Goal: Book appointment/travel/reservation

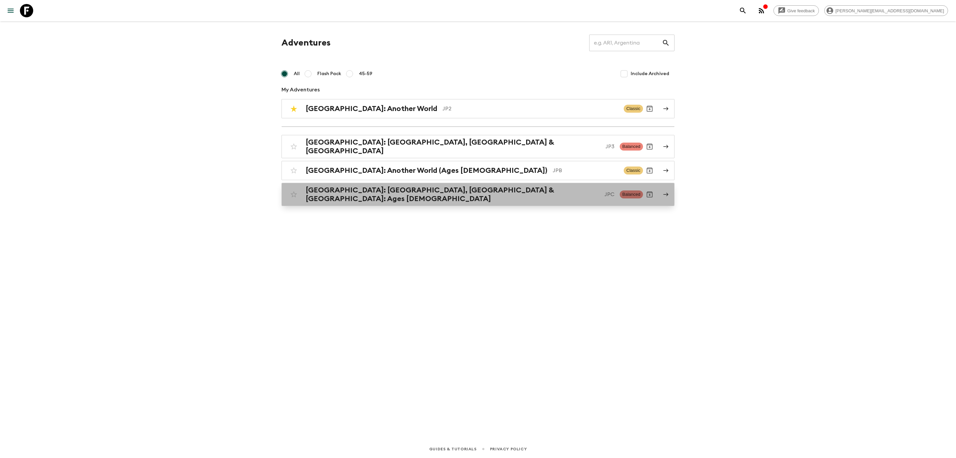
click at [402, 188] on h2 "[GEOGRAPHIC_DATA]: [GEOGRAPHIC_DATA], [GEOGRAPHIC_DATA] & [GEOGRAPHIC_DATA]: Ag…" at bounding box center [453, 194] width 294 height 17
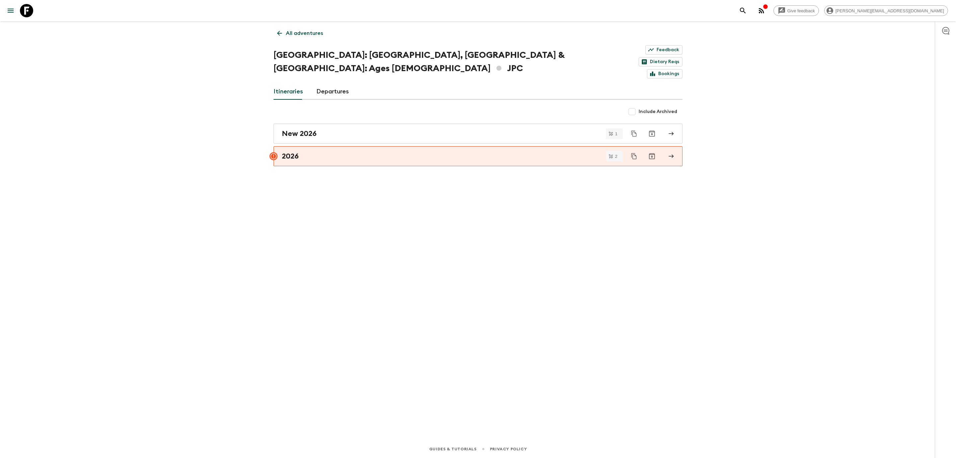
click at [331, 84] on link "Departures" at bounding box center [332, 92] width 33 height 16
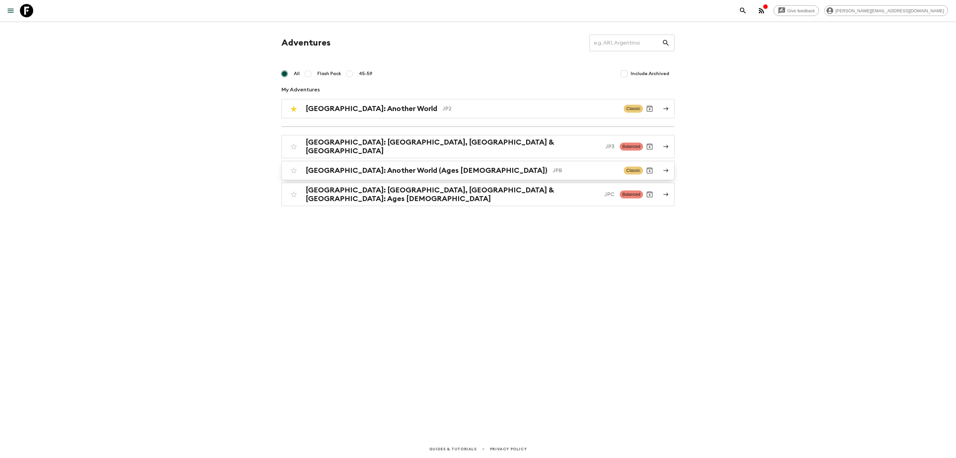
click at [382, 168] on h2 "[GEOGRAPHIC_DATA]: Another World (Ages [DEMOGRAPHIC_DATA])" at bounding box center [427, 170] width 242 height 9
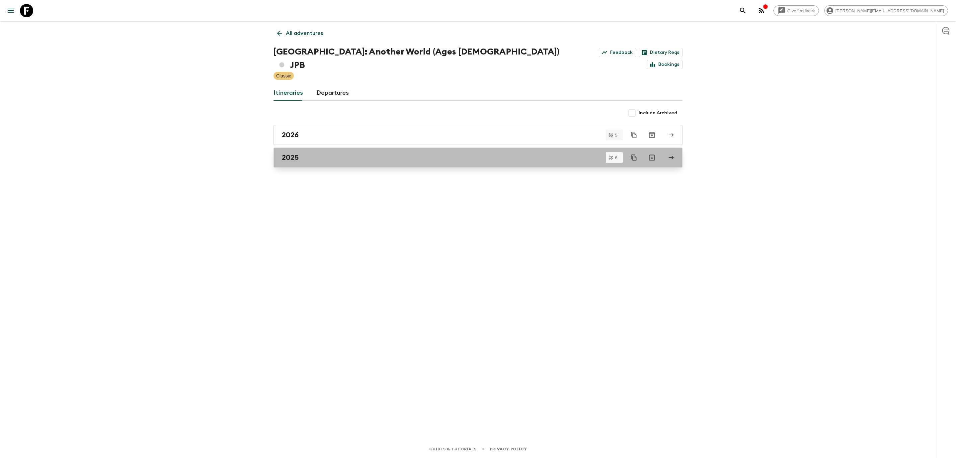
click at [304, 150] on link "2025" at bounding box center [478, 157] width 409 height 20
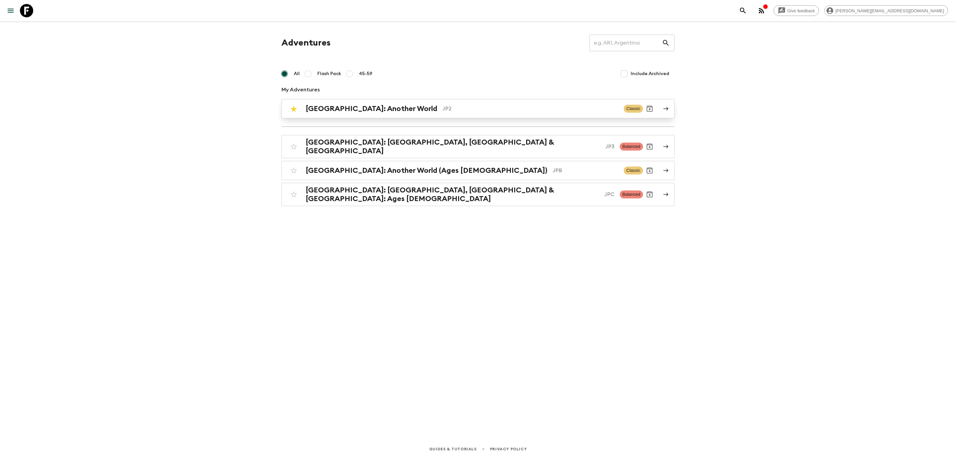
click at [443, 106] on p "JP2" at bounding box center [531, 109] width 176 height 8
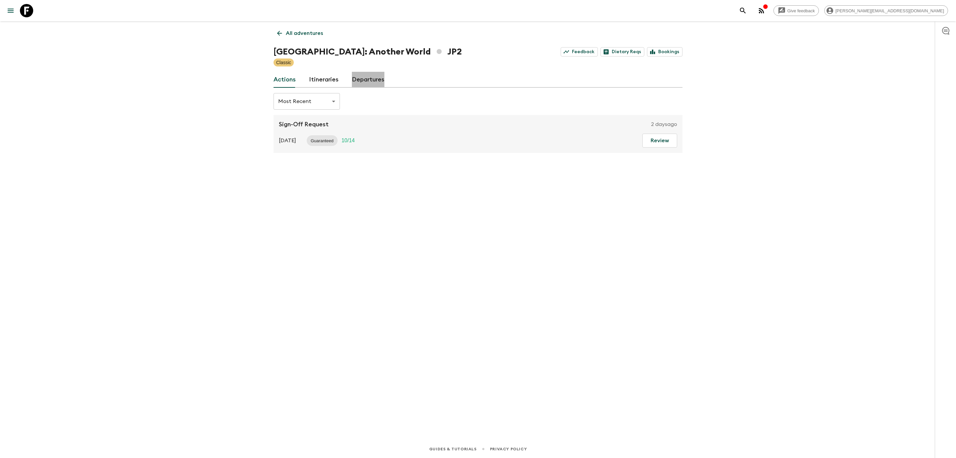
click at [379, 84] on link "Departures" at bounding box center [368, 80] width 33 height 16
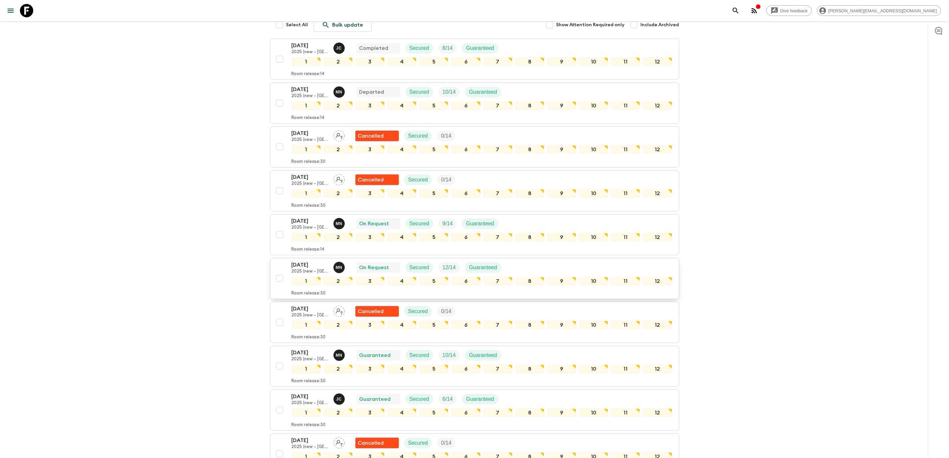
scroll to position [50, 0]
